Goal: Find specific page/section: Find specific page/section

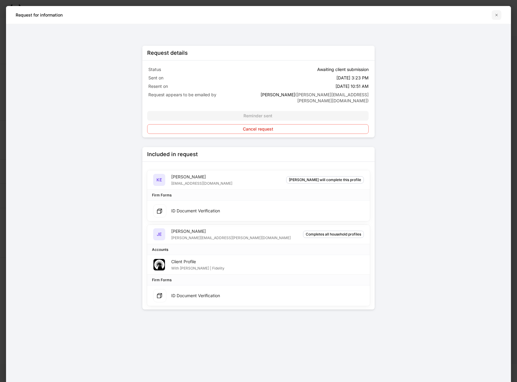
click at [499, 15] on icon "button" at bounding box center [496, 15] width 5 height 5
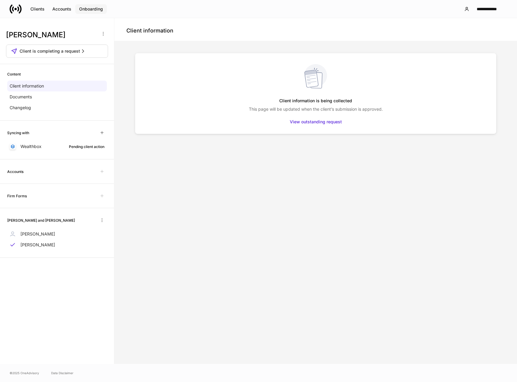
click at [92, 12] on button "Onboarding" at bounding box center [91, 9] width 32 height 10
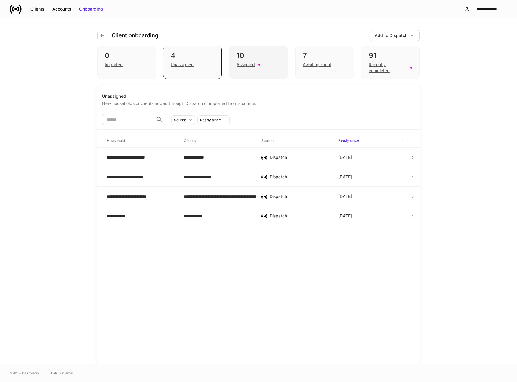
click at [249, 66] on div "Assigned" at bounding box center [246, 65] width 18 height 6
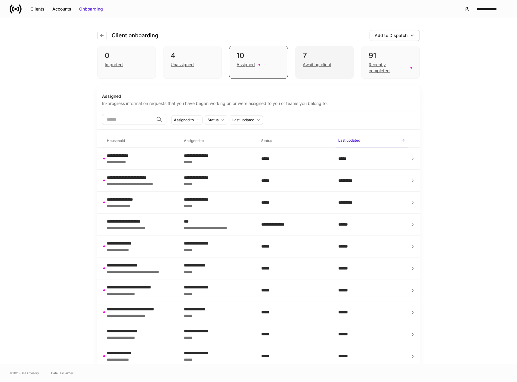
click at [334, 65] on div "Awaiting client" at bounding box center [325, 64] width 44 height 7
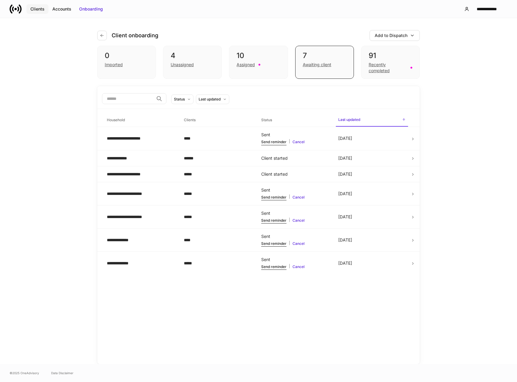
click at [40, 8] on div "Clients" at bounding box center [37, 9] width 14 height 6
